Goal: Communication & Community: Share content

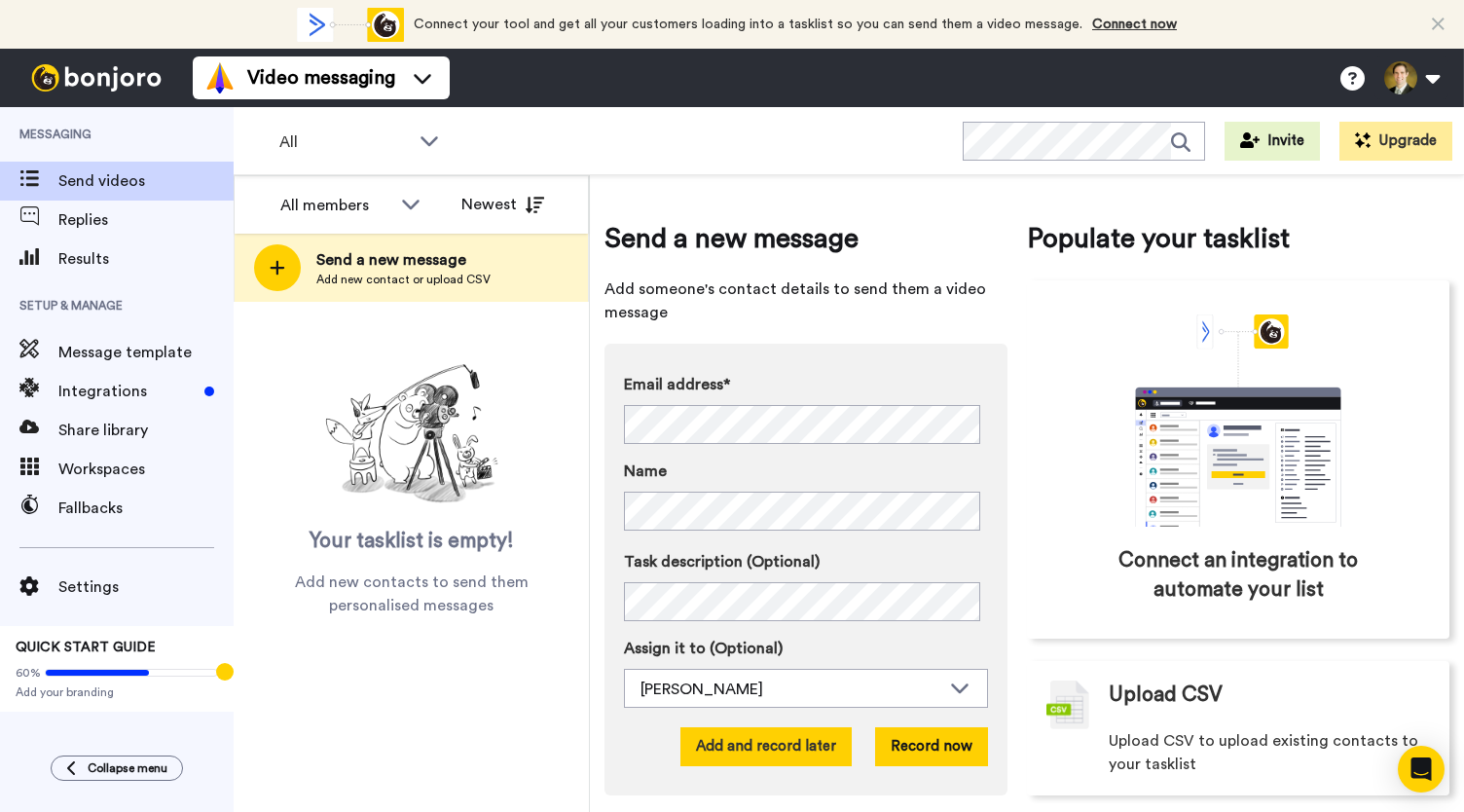
click at [758, 748] on button "Add and record later" at bounding box center [766, 746] width 172 height 39
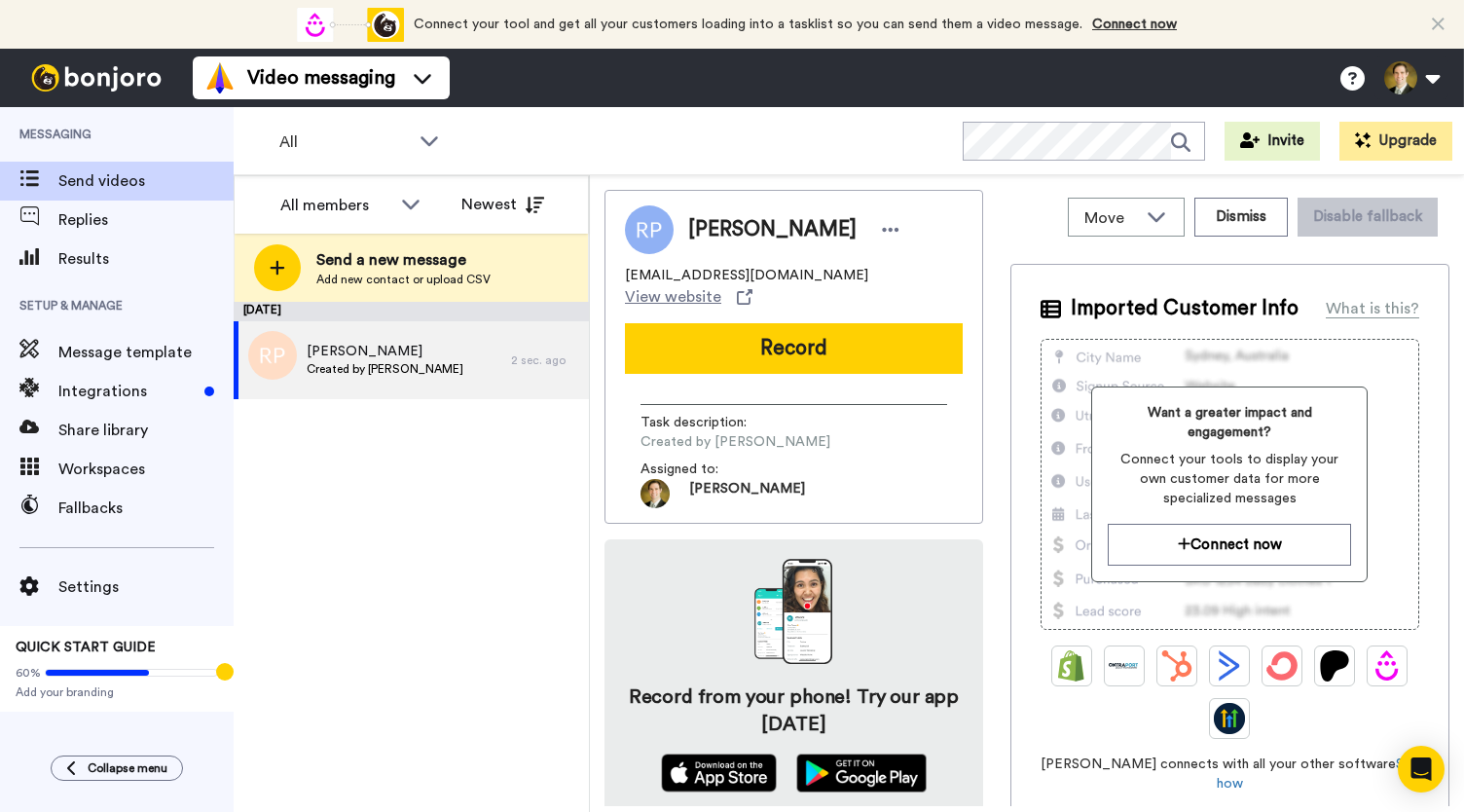
click at [801, 356] on div "[PERSON_NAME] [EMAIL_ADDRESS][DOMAIN_NAME] View website Record Task description…" at bounding box center [793, 356] width 378 height 334
drag, startPoint x: 475, startPoint y: 766, endPoint x: 556, endPoint y: 727, distance: 89.9
click at [475, 766] on div "[DATE] [PERSON_NAME] Created by [PERSON_NAME] 2 sec. ago" at bounding box center [411, 556] width 355 height 510
click at [763, 336] on button "Record" at bounding box center [793, 348] width 338 height 51
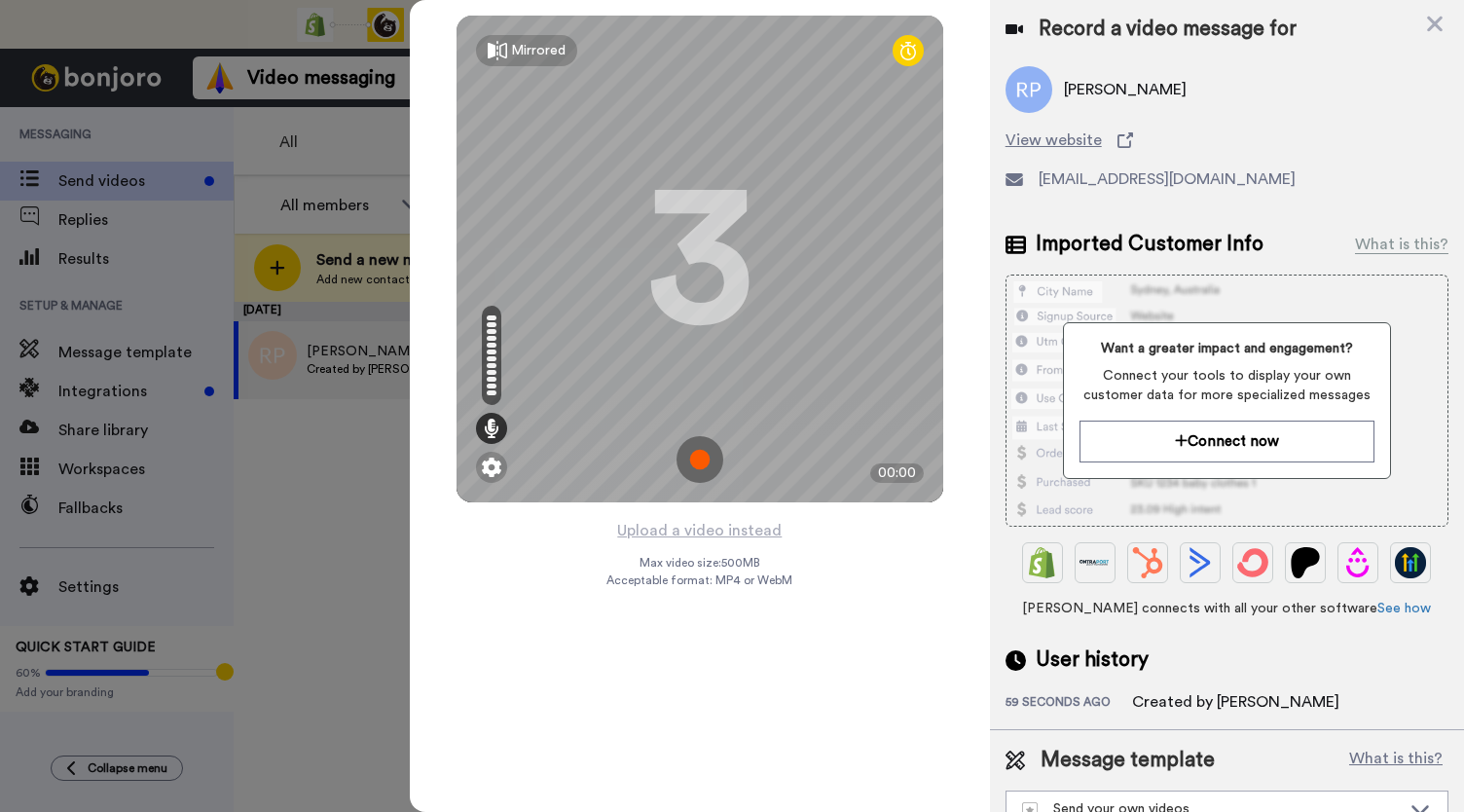
click at [693, 467] on img at bounding box center [700, 459] width 47 height 47
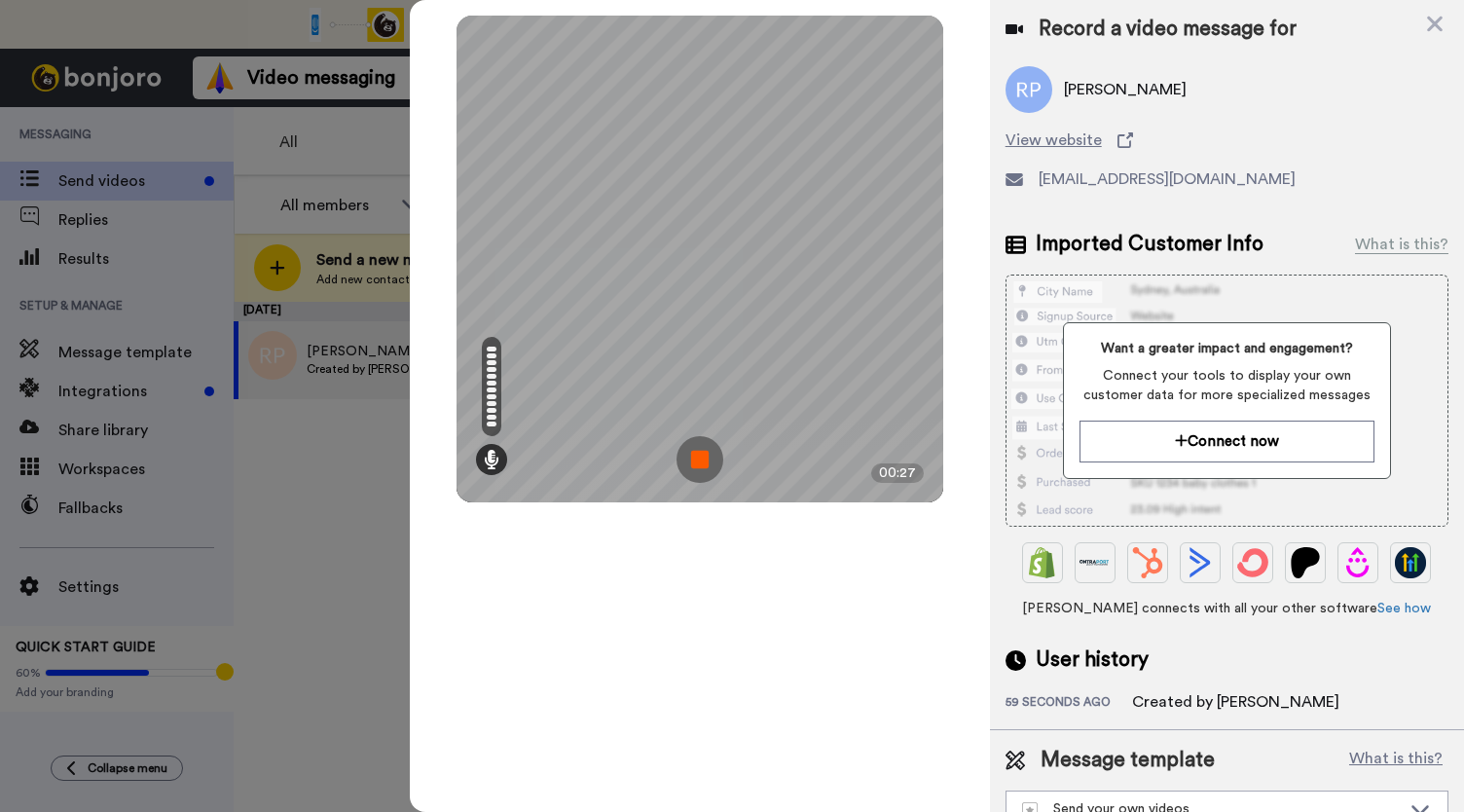
click at [697, 466] on img at bounding box center [700, 459] width 47 height 47
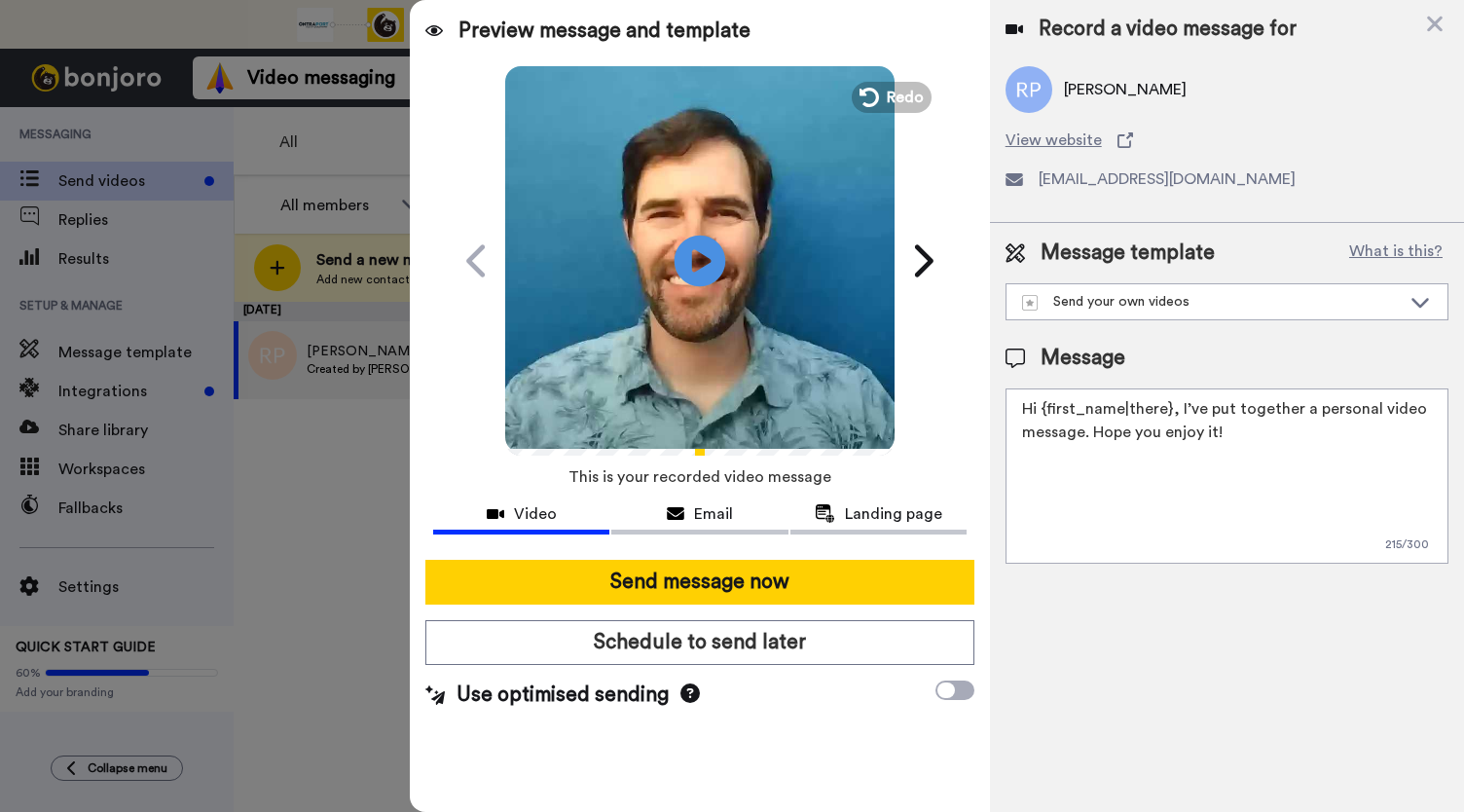
click at [697, 271] on icon at bounding box center [701, 260] width 52 height 52
click at [715, 523] on span "Email" at bounding box center [714, 513] width 39 height 23
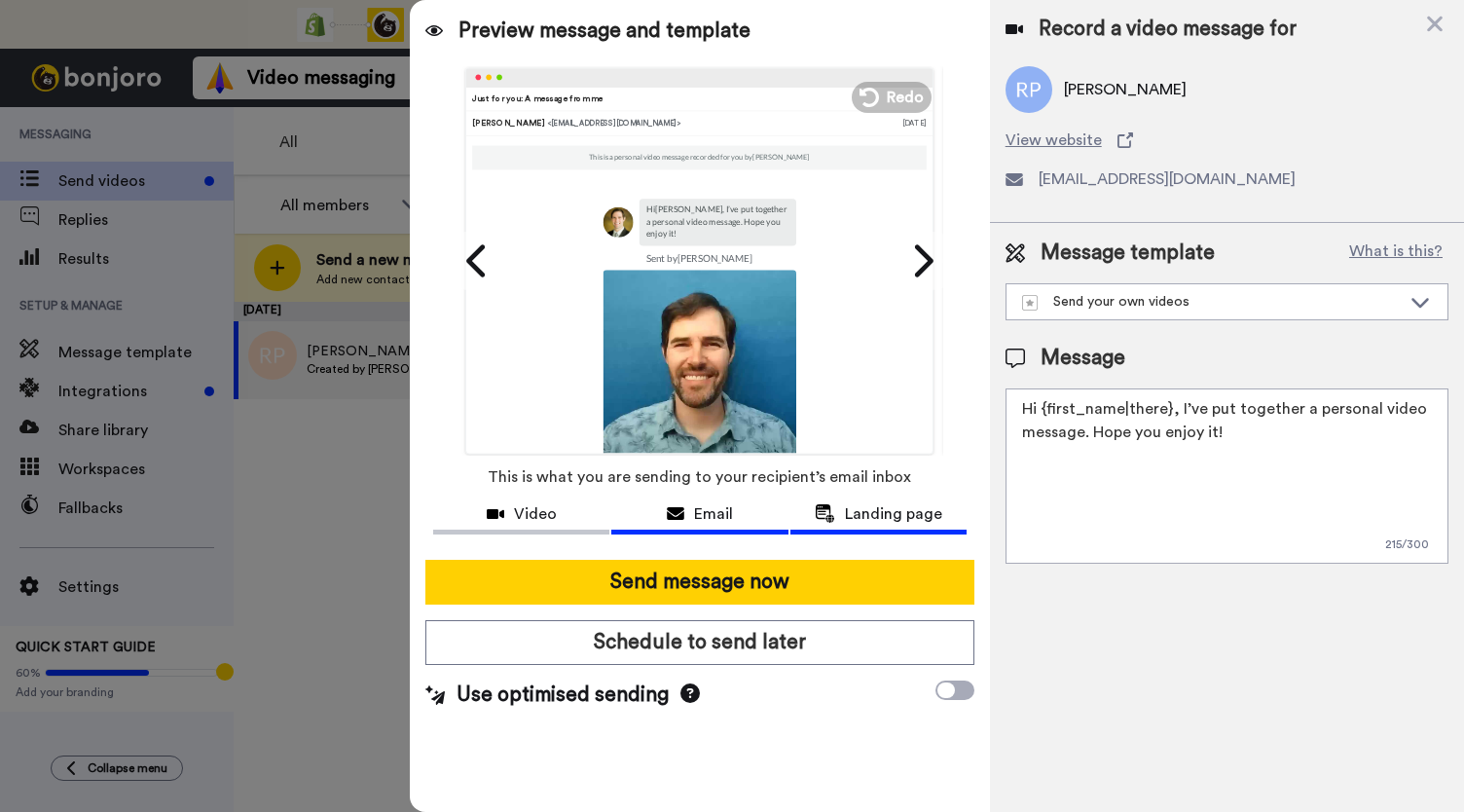
click at [881, 521] on span "Landing page" at bounding box center [894, 513] width 98 height 23
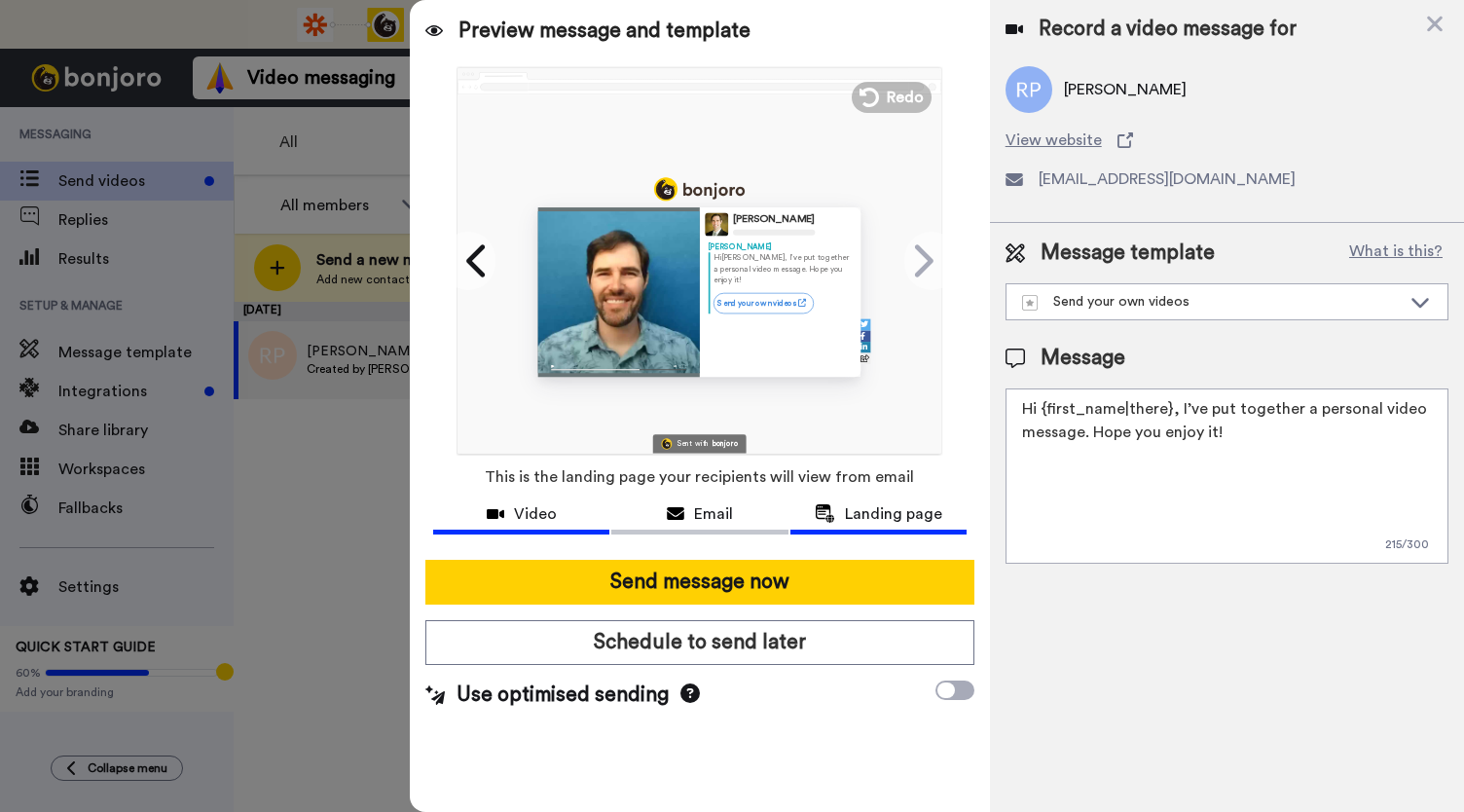
click at [537, 511] on span "Video" at bounding box center [535, 513] width 43 height 23
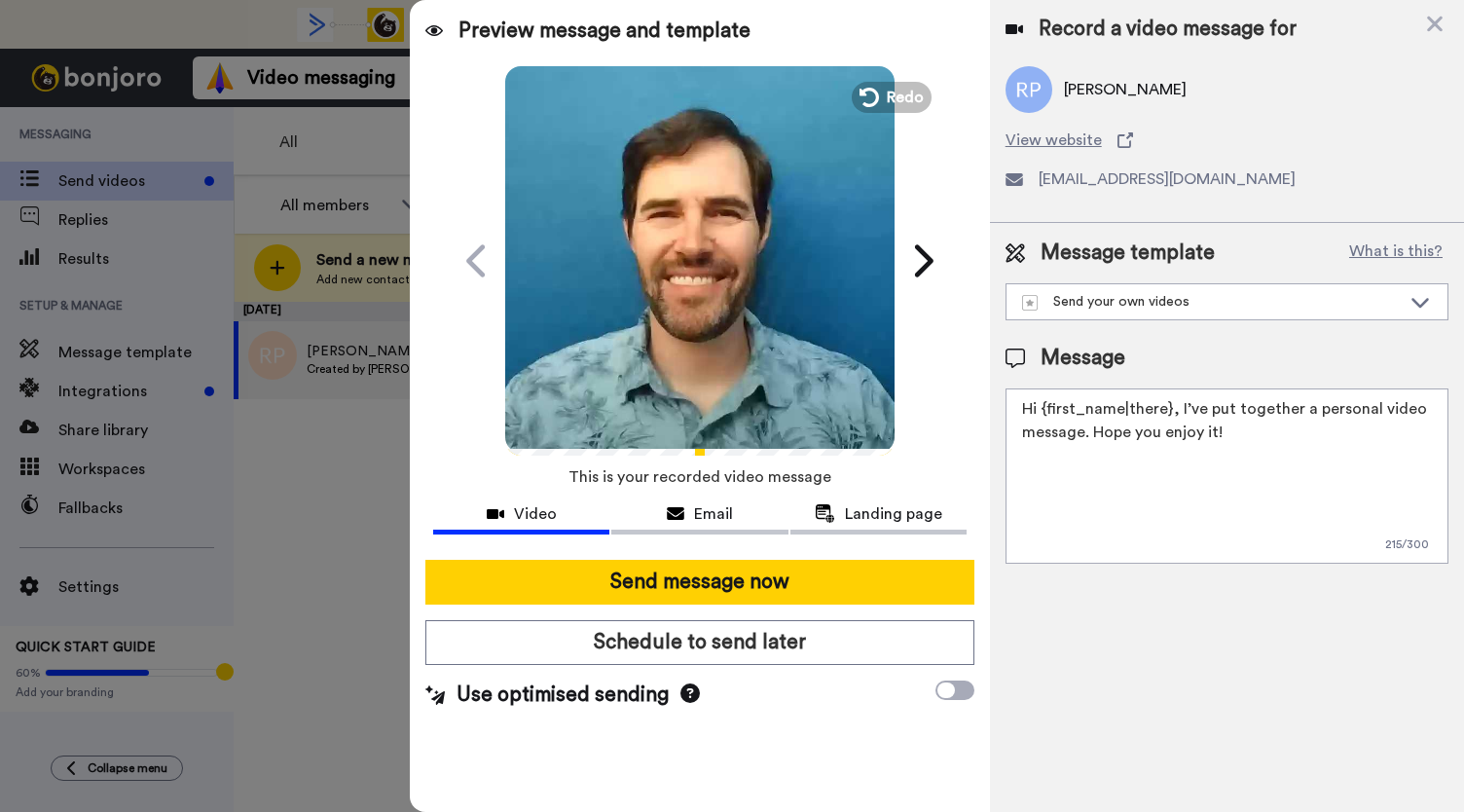
click at [670, 273] on video at bounding box center [700, 257] width 389 height 389
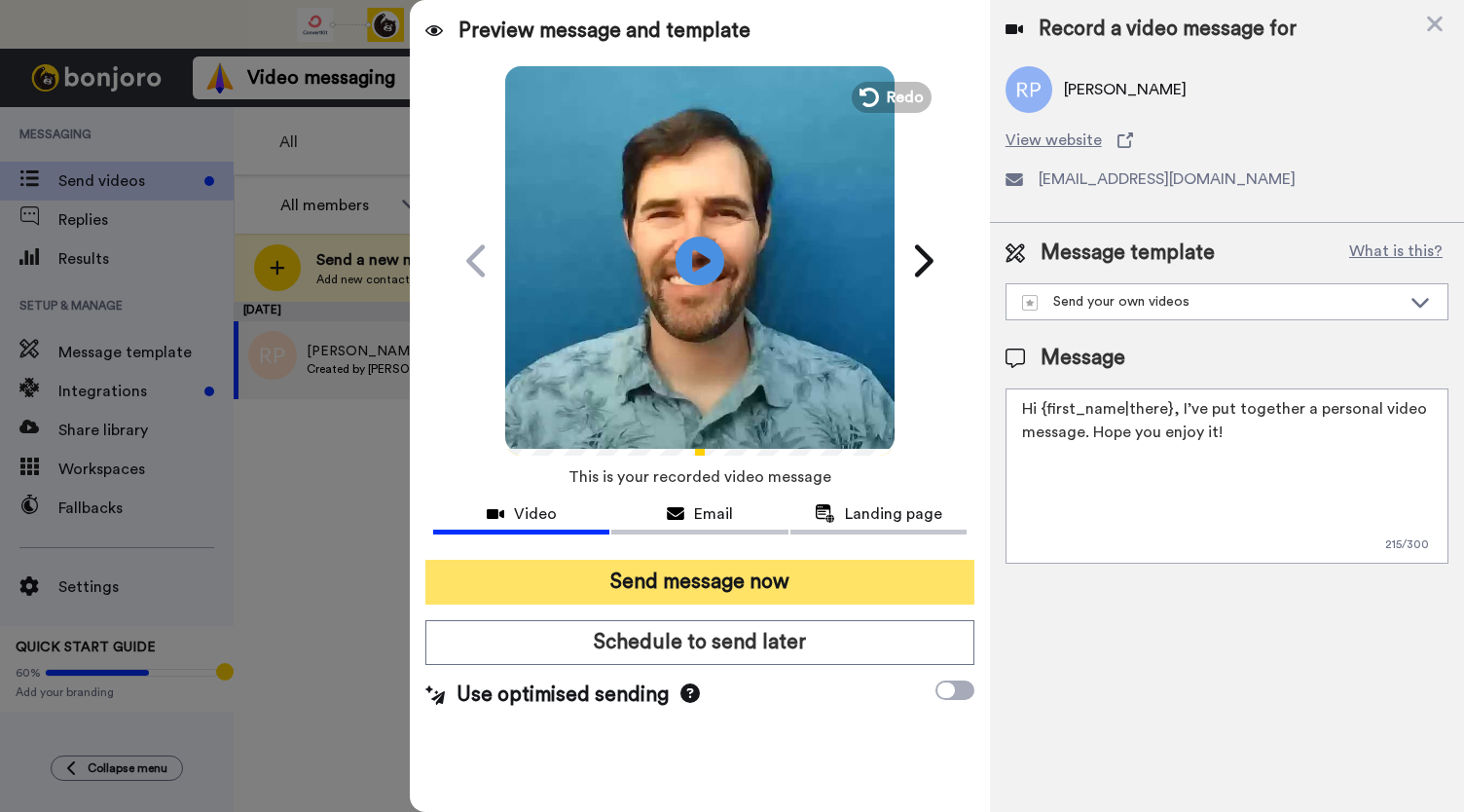
click at [721, 597] on button "Send message now" at bounding box center [700, 582] width 549 height 45
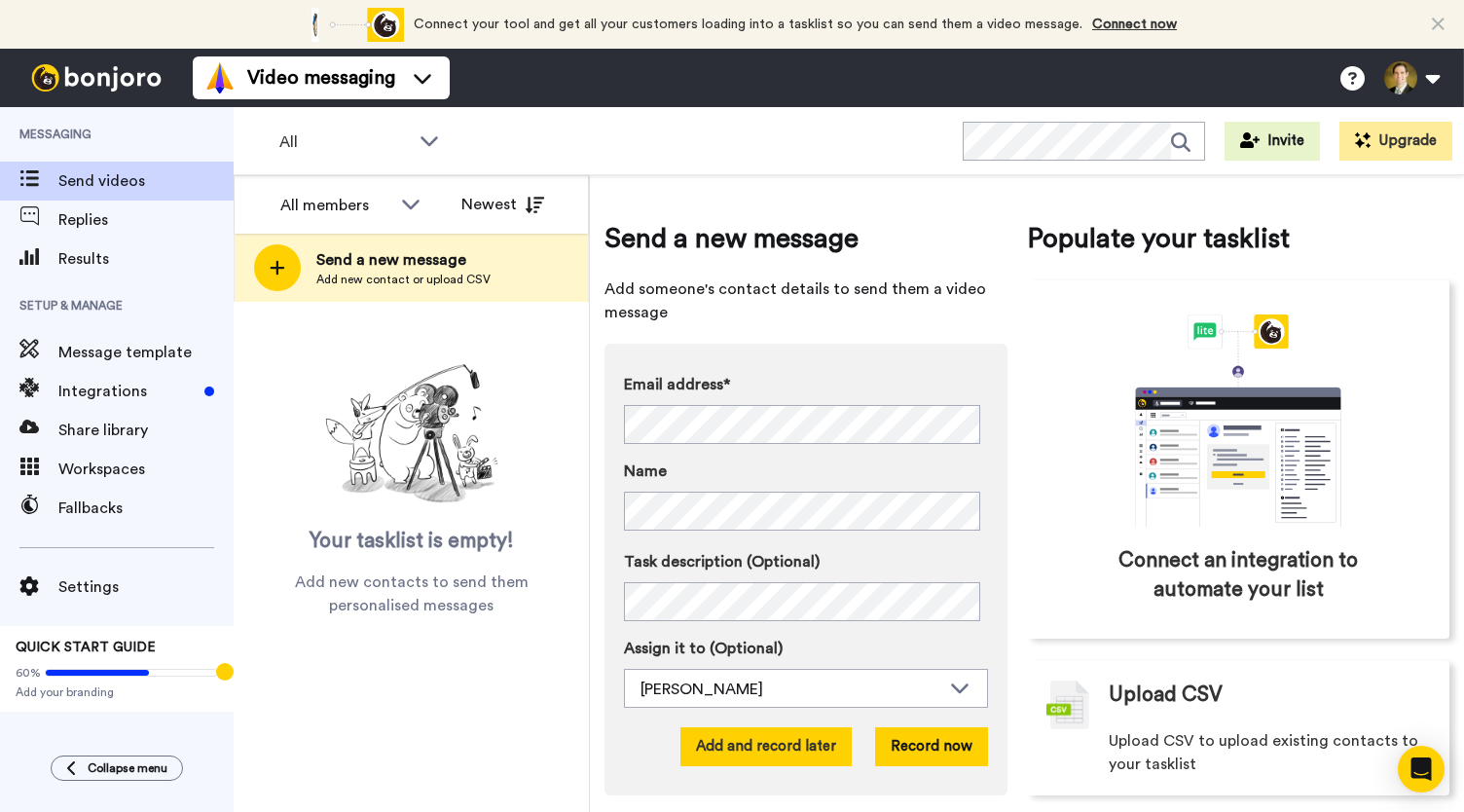
click at [765, 745] on button "Add and record later" at bounding box center [766, 746] width 172 height 39
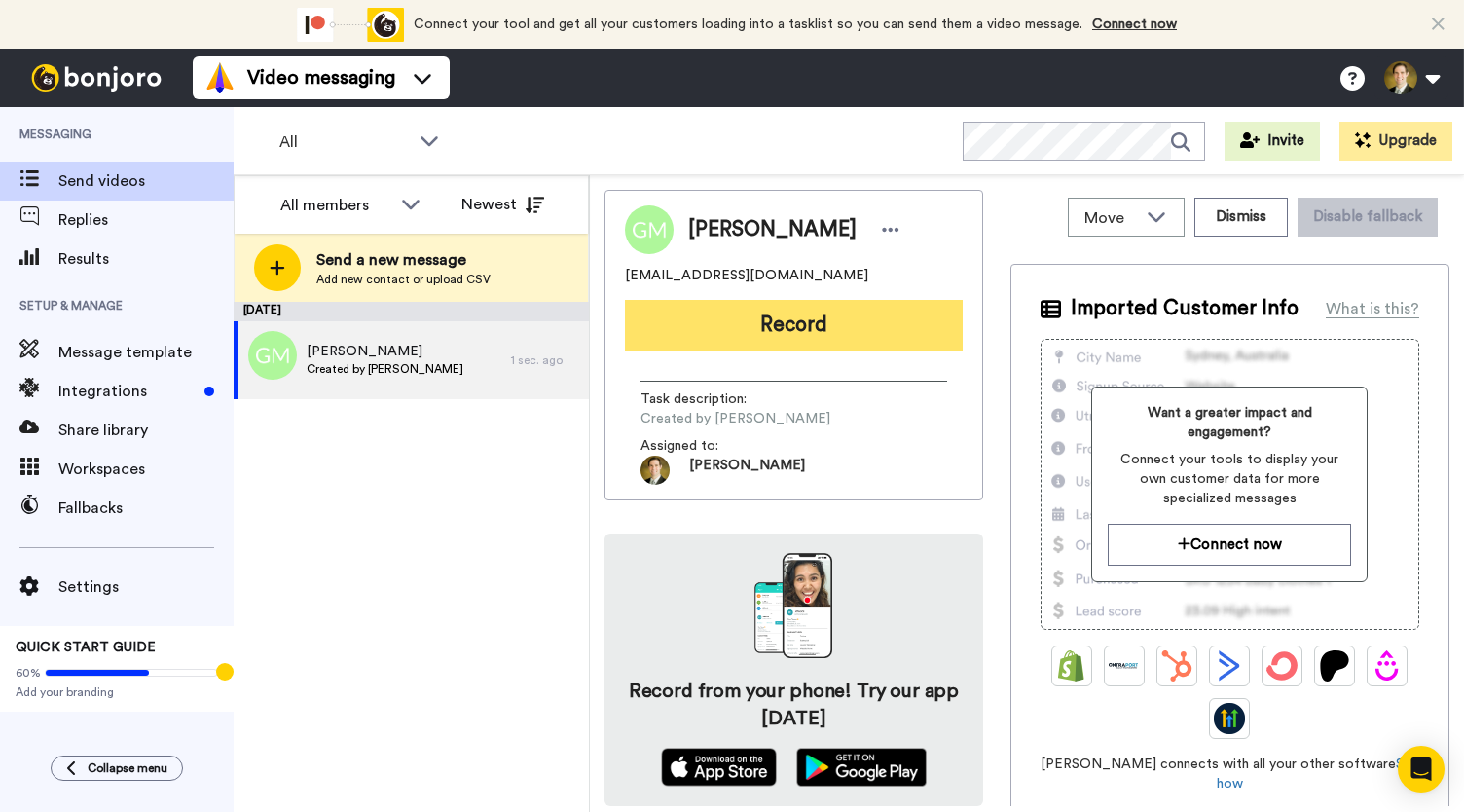
click at [821, 330] on button "Record" at bounding box center [793, 324] width 338 height 51
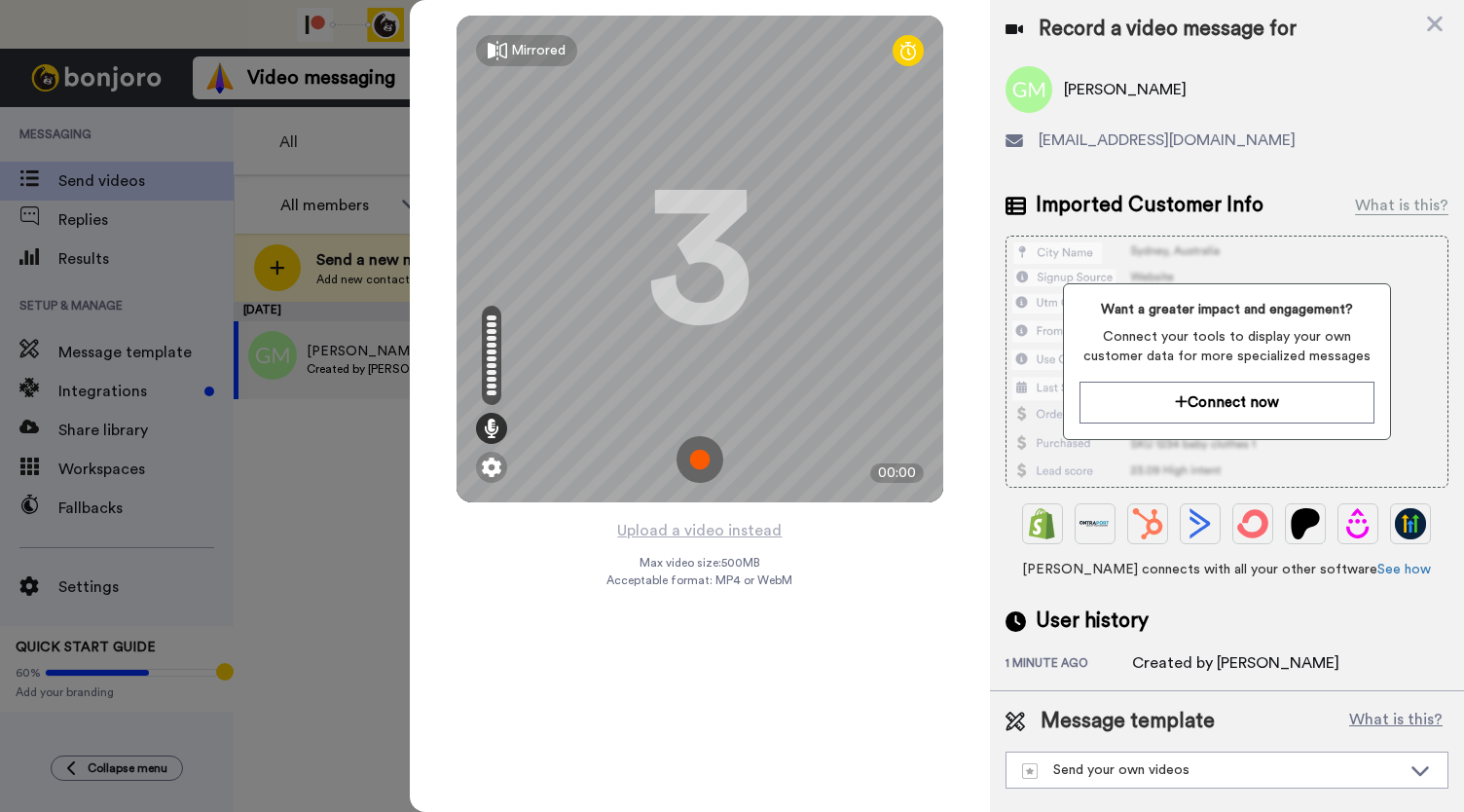
click at [707, 457] on img at bounding box center [700, 459] width 47 height 47
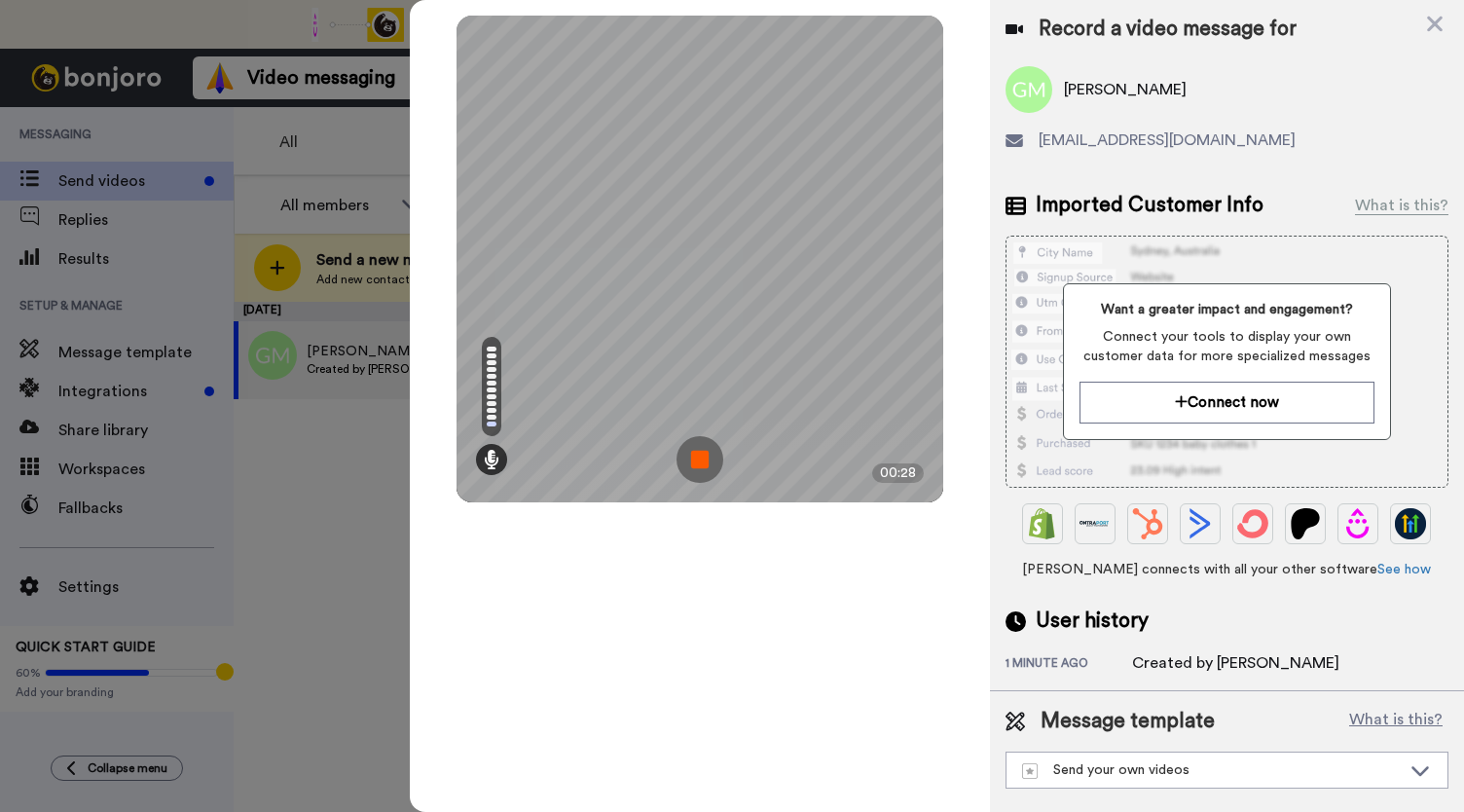
click at [707, 457] on img at bounding box center [700, 459] width 47 height 47
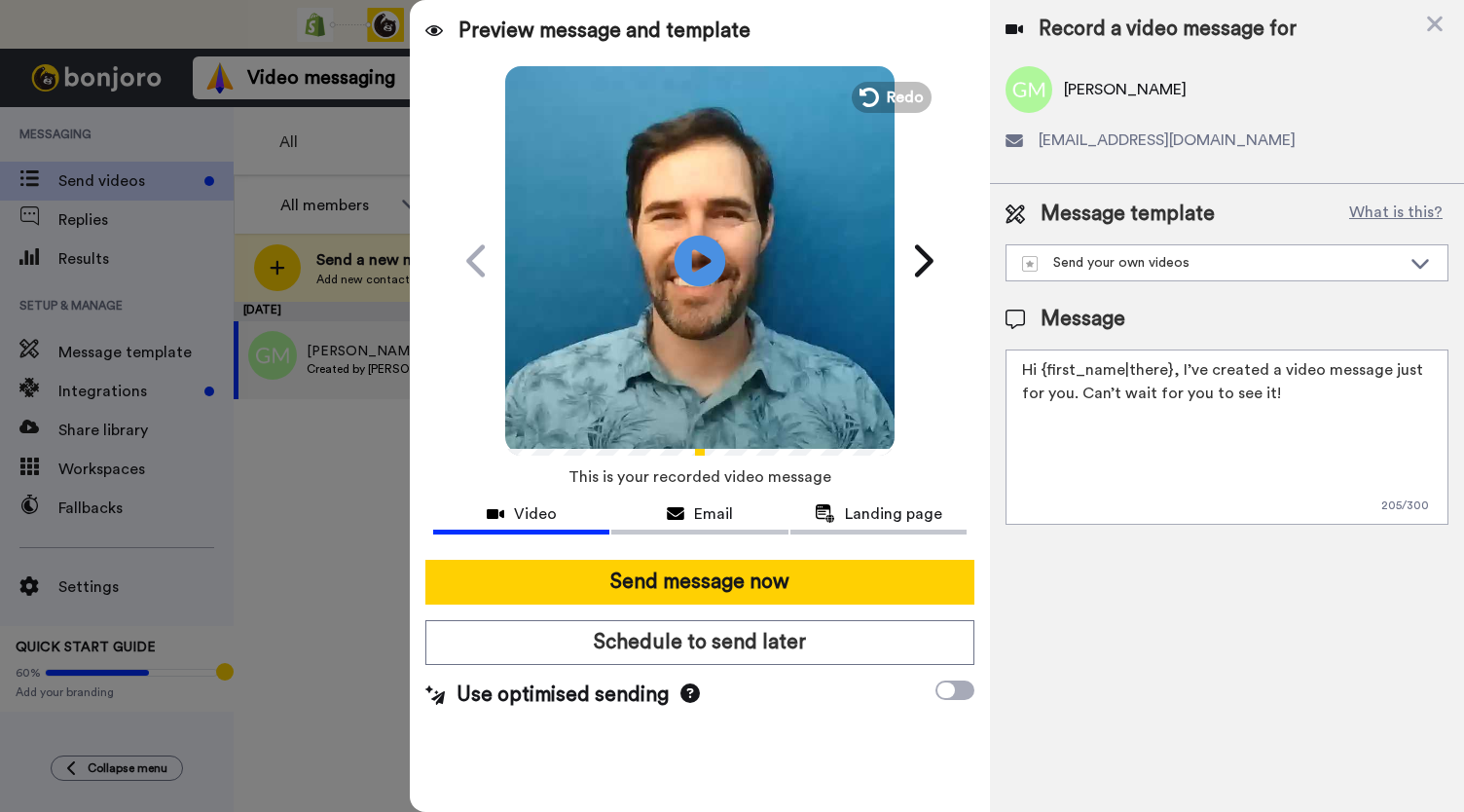
click at [689, 279] on icon at bounding box center [701, 260] width 52 height 52
click at [703, 504] on span "Email" at bounding box center [714, 513] width 39 height 23
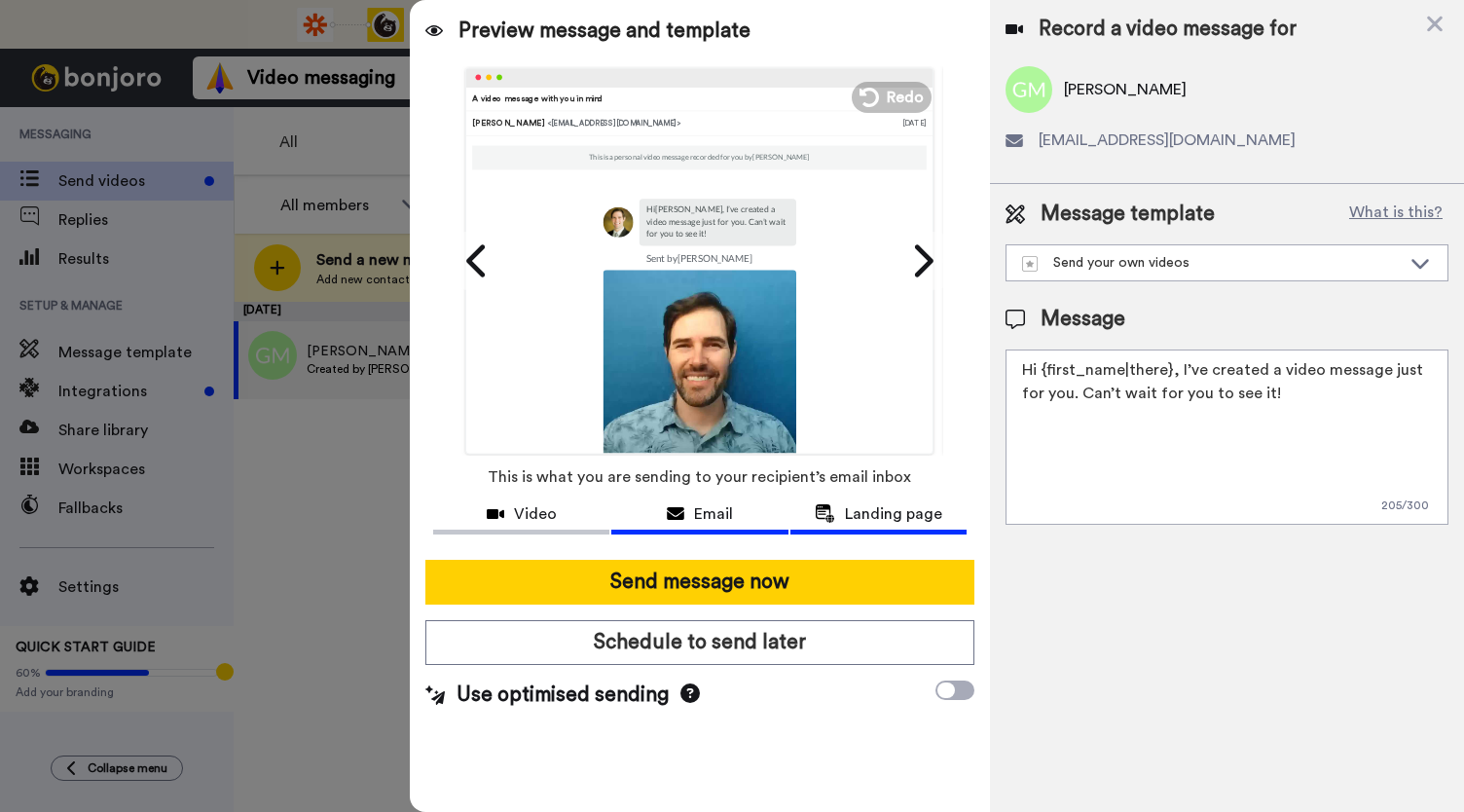
click at [867, 508] on span "Landing page" at bounding box center [894, 513] width 98 height 23
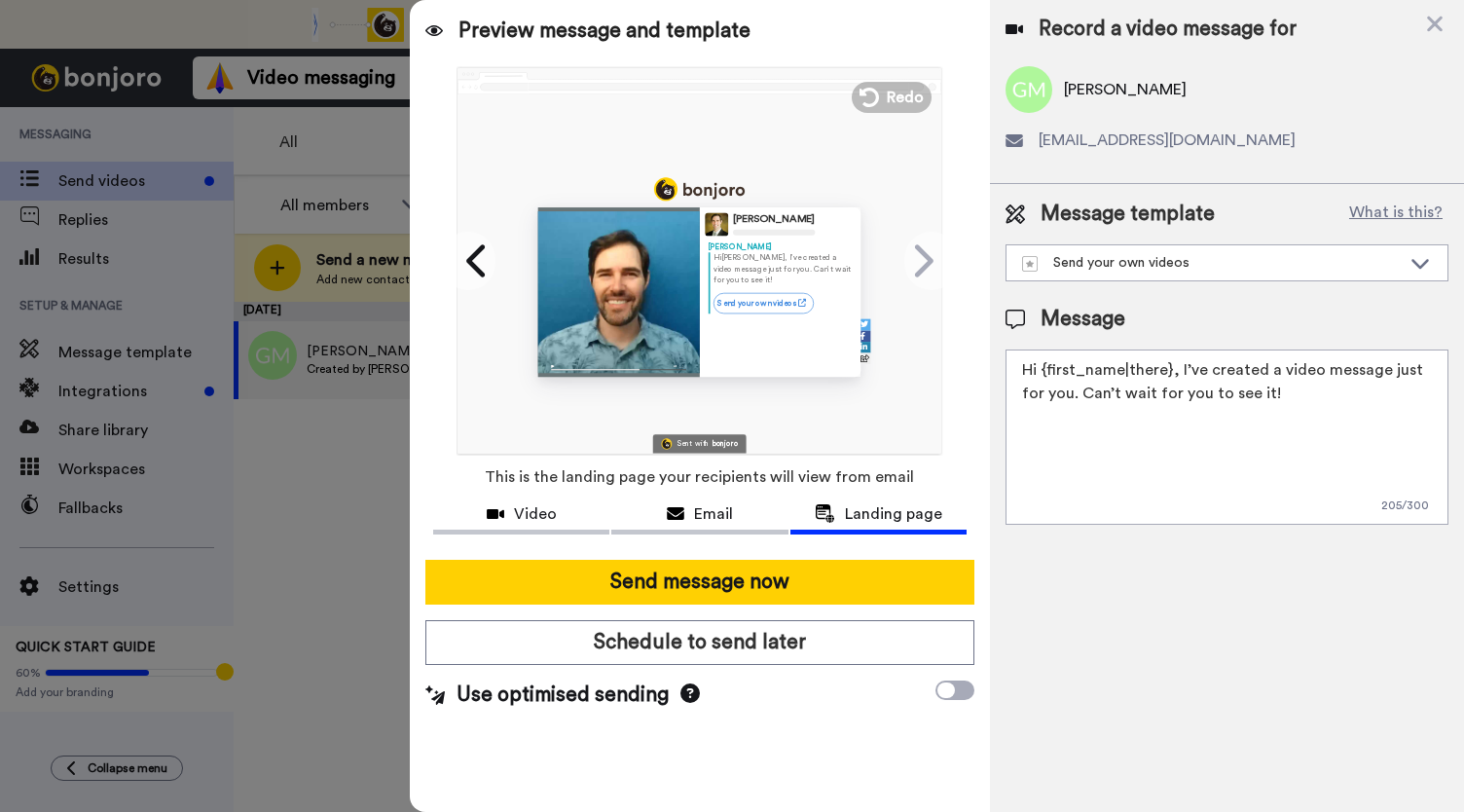
click at [518, 513] on span "Video" at bounding box center [535, 513] width 43 height 23
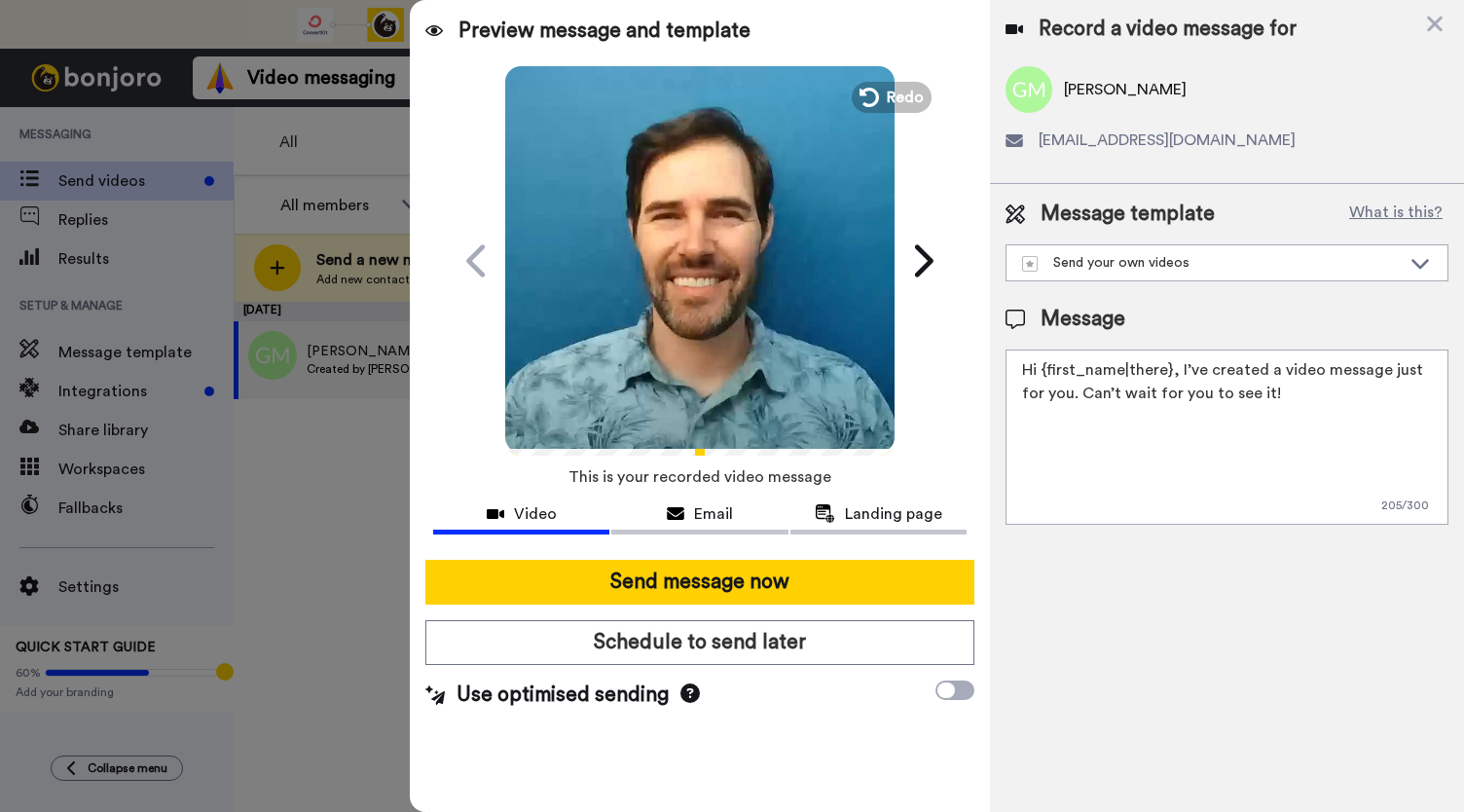
click at [713, 294] on icon "Play/Pause" at bounding box center [701, 260] width 52 height 93
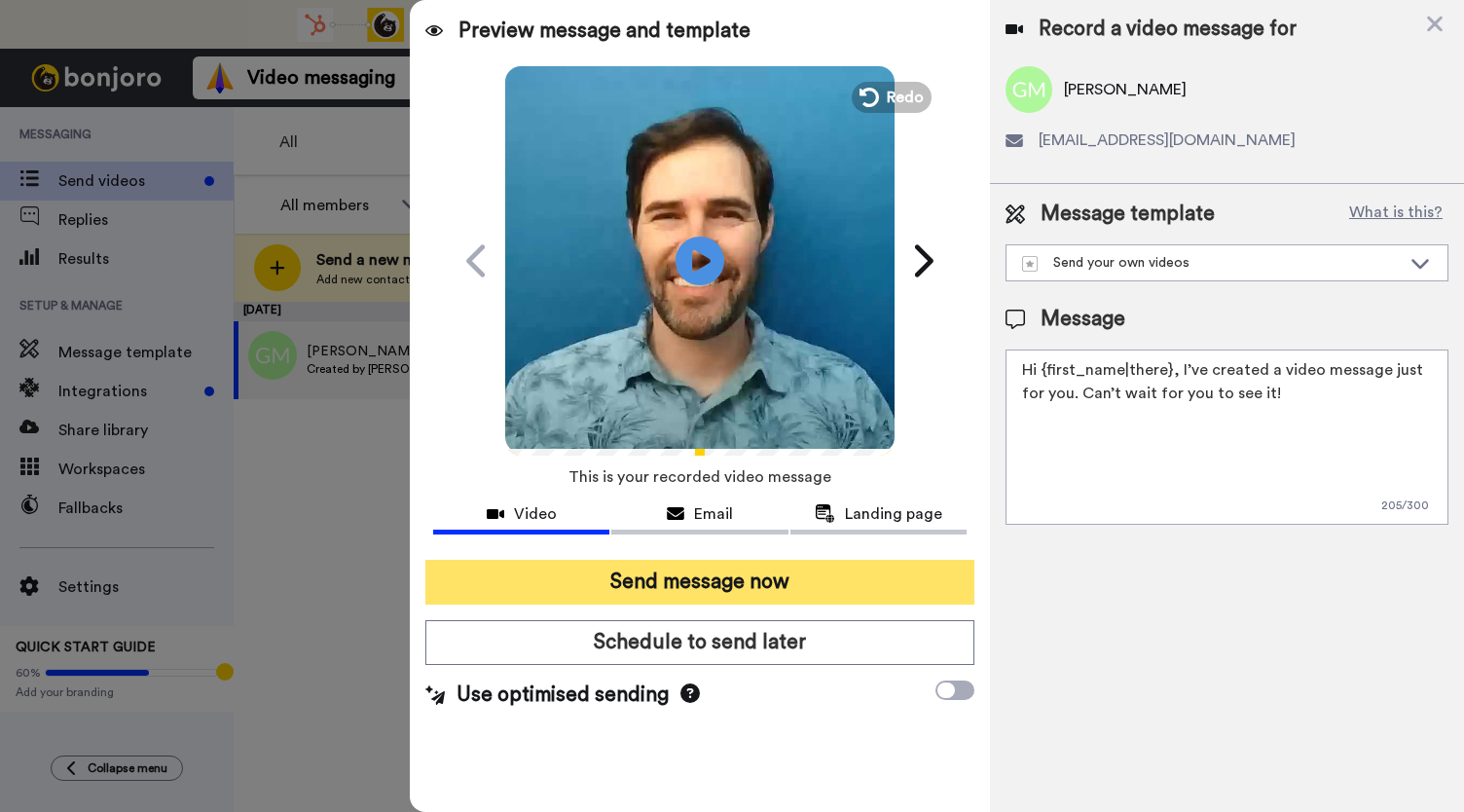
click at [631, 585] on button "Send message now" at bounding box center [700, 582] width 549 height 45
